Goal: Transaction & Acquisition: Download file/media

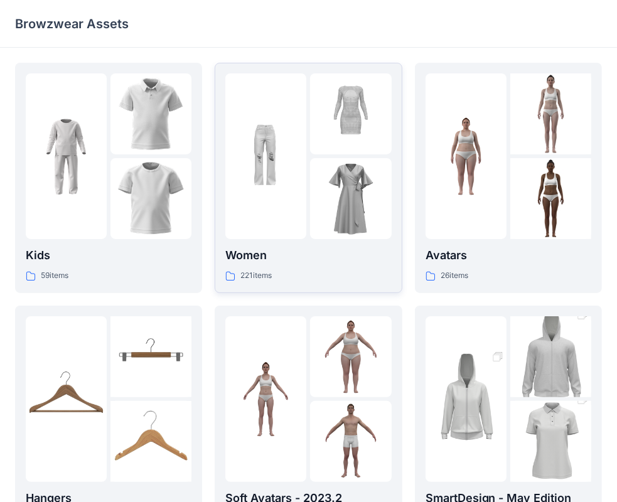
click at [287, 153] on img at bounding box center [265, 156] width 81 height 81
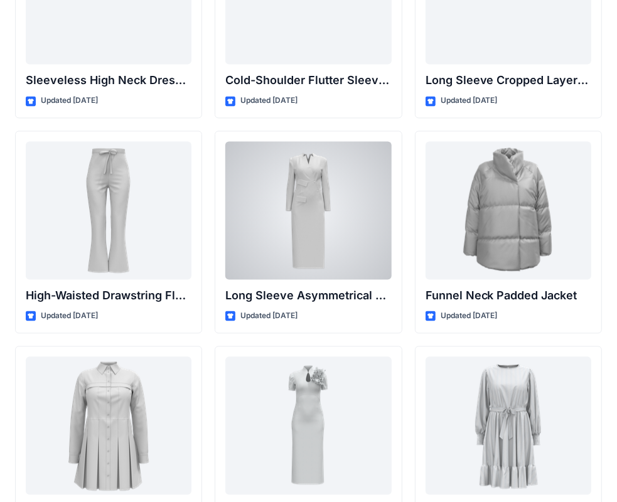
scroll to position [4657, 0]
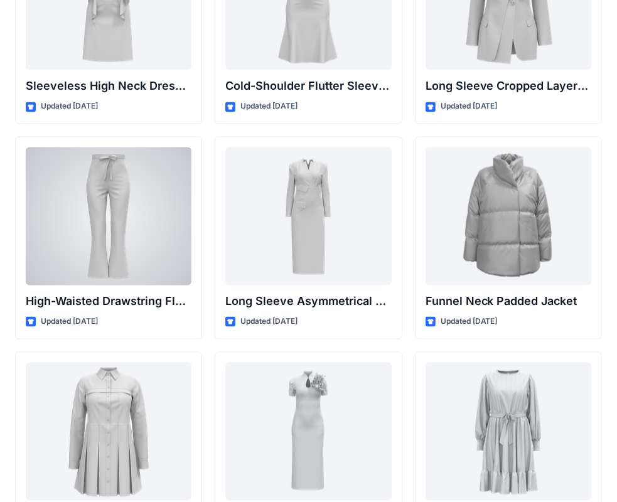
click at [160, 245] on div at bounding box center [109, 216] width 166 height 138
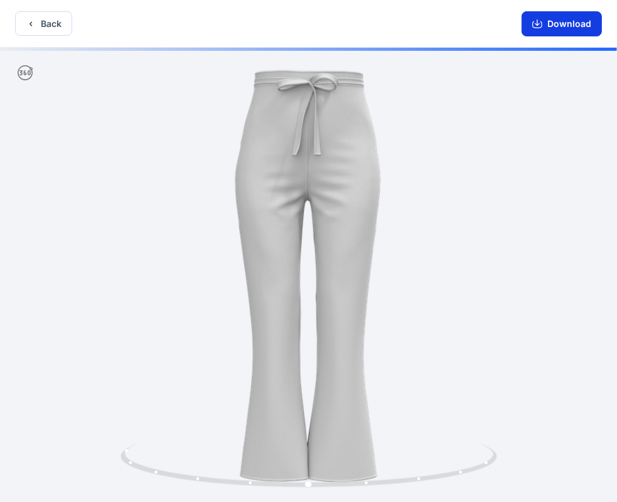
click at [565, 25] on button "Download" at bounding box center [562, 23] width 80 height 25
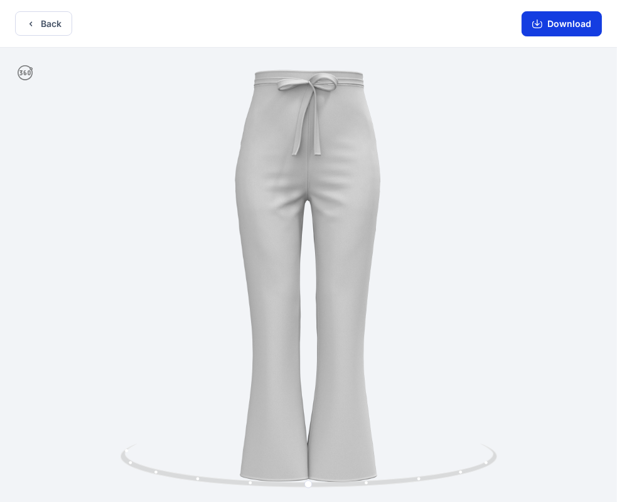
click at [576, 30] on button "Download" at bounding box center [562, 23] width 80 height 25
